Goal: Task Accomplishment & Management: Complete application form

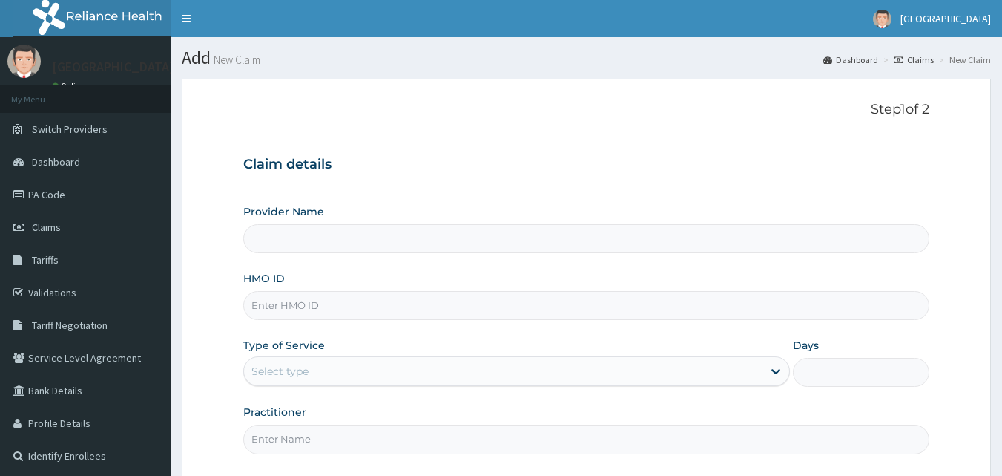
click at [744, 231] on input "Provider Name" at bounding box center [586, 238] width 687 height 29
type input "Amuwo Medical Centre (AMC Hospital)"
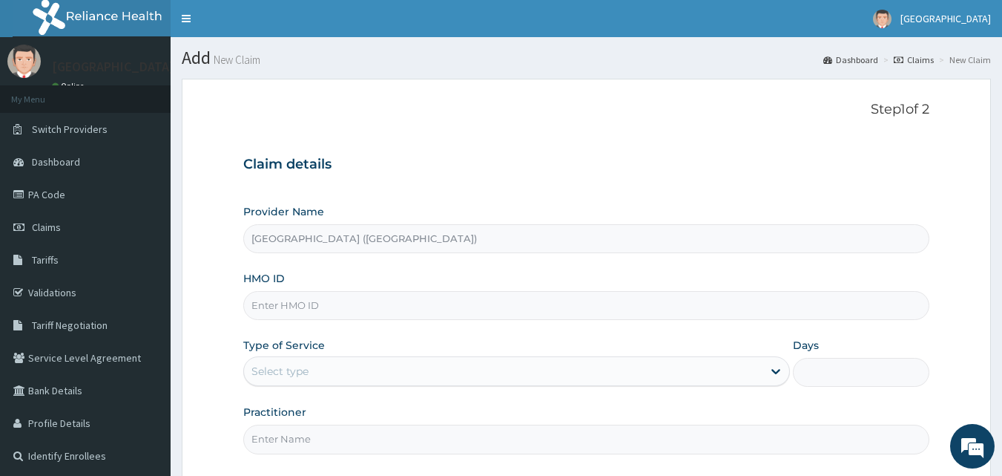
click at [757, 303] on input "HMO ID" at bounding box center [586, 305] width 687 height 29
type input "RUY/10018/C"
click at [761, 379] on div "Select type" at bounding box center [503, 371] width 519 height 24
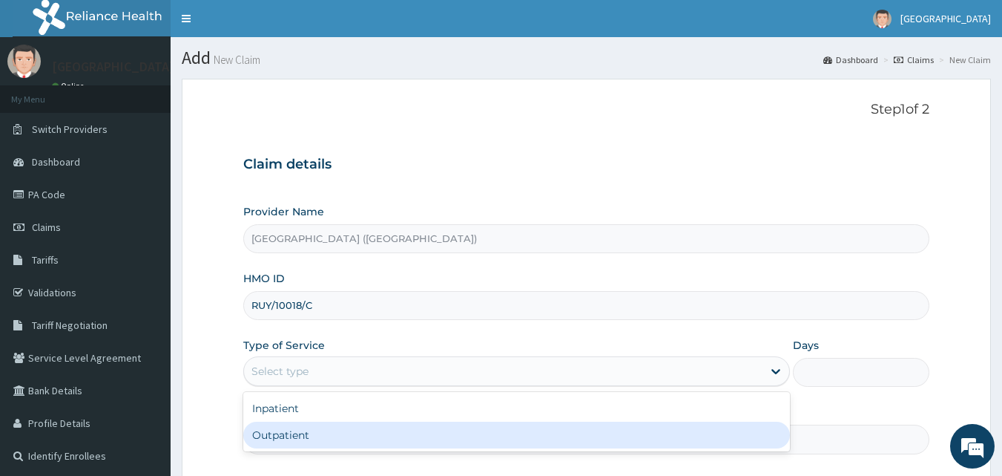
click at [540, 443] on div "Outpatient" at bounding box center [516, 434] width 547 height 27
type input "1"
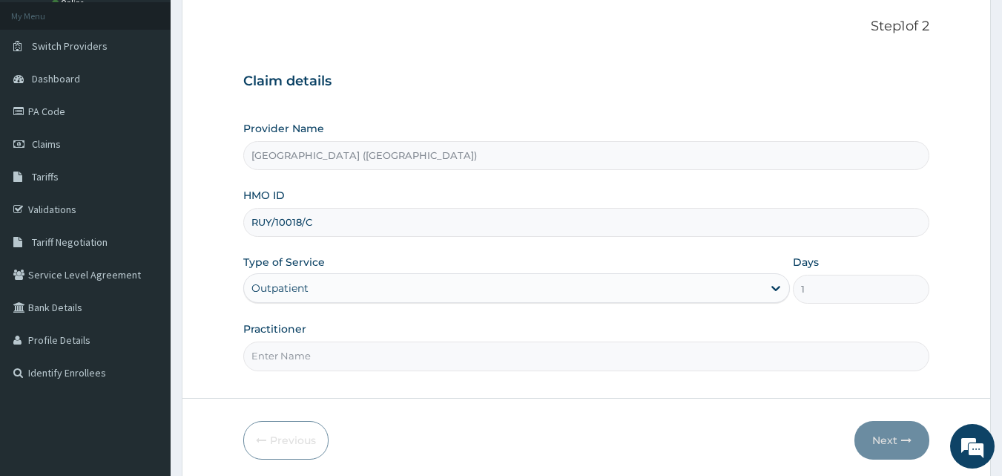
scroll to position [89, 0]
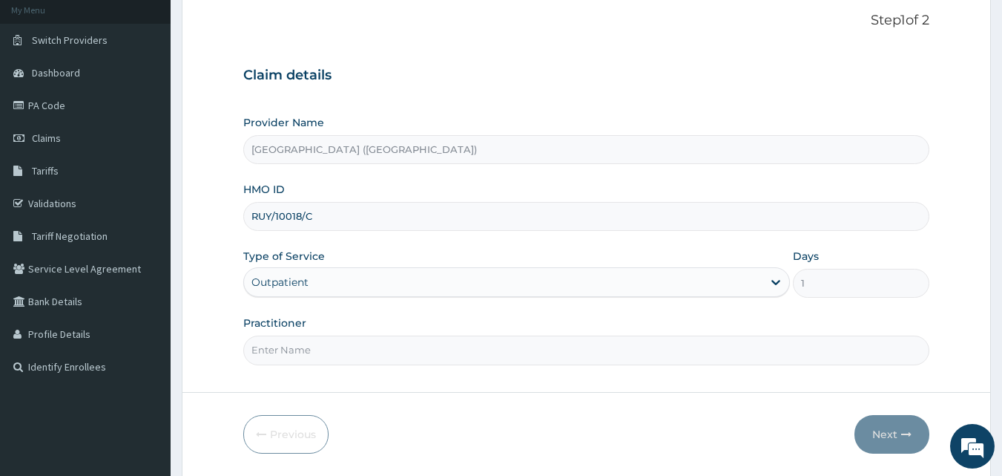
click at [768, 349] on input "Practitioner" at bounding box center [586, 349] width 687 height 29
type input "Dr.Valentine"
click at [905, 434] on icon "button" at bounding box center [906, 434] width 10 height 10
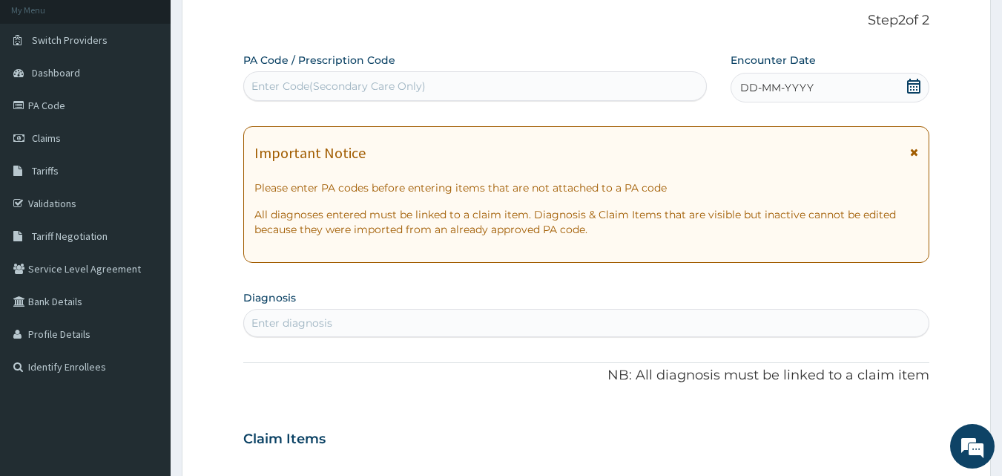
click at [570, 79] on div "Enter Code(Secondary Care Only)" at bounding box center [475, 86] width 463 height 24
type input "PA/1208B6"
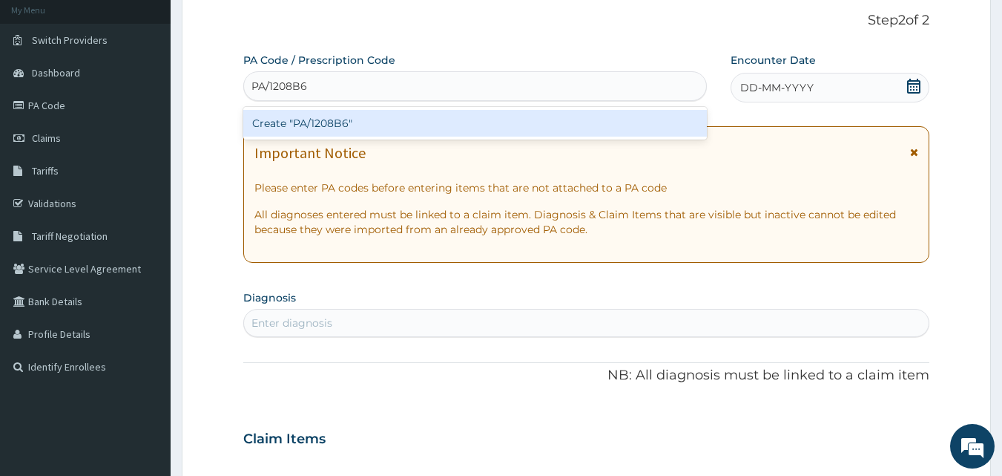
click at [573, 123] on div "Create "PA/1208B6"" at bounding box center [475, 123] width 464 height 27
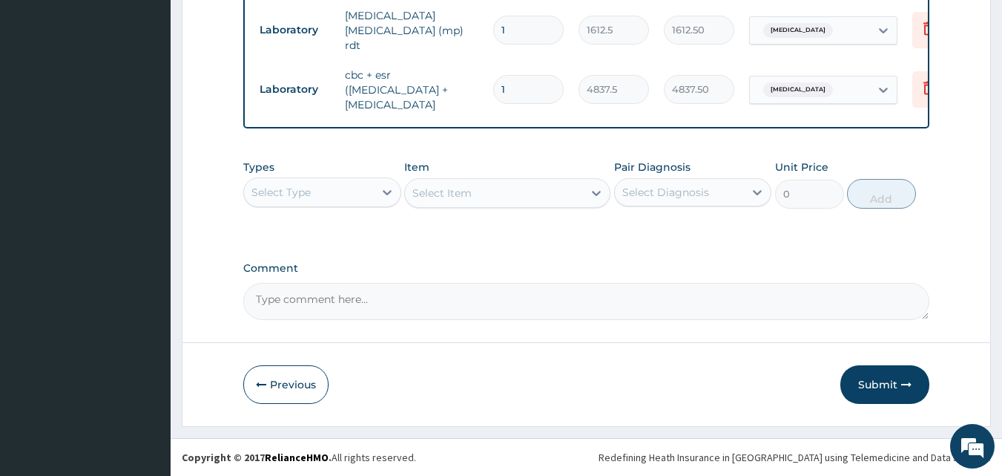
scroll to position [1193, 0]
click at [869, 382] on button "Submit" at bounding box center [885, 384] width 89 height 39
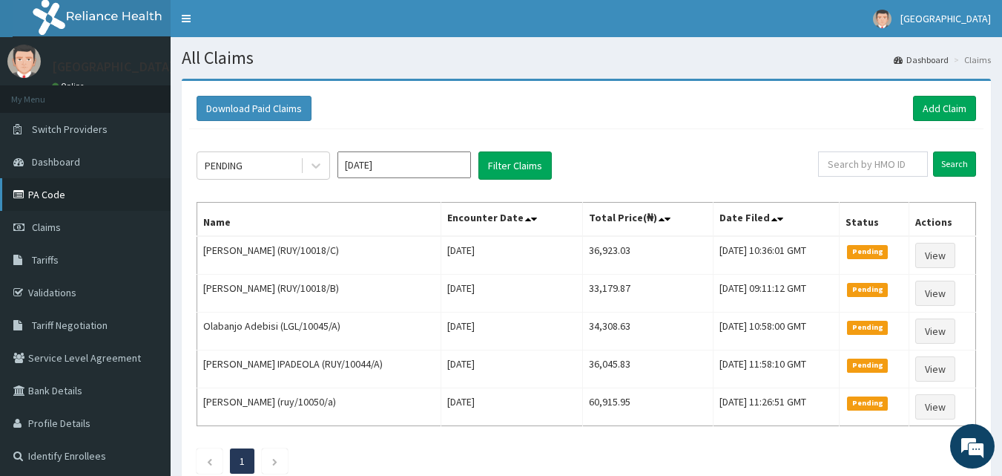
click at [53, 200] on link "PA Code" at bounding box center [85, 194] width 171 height 33
